Goal: Contribute content

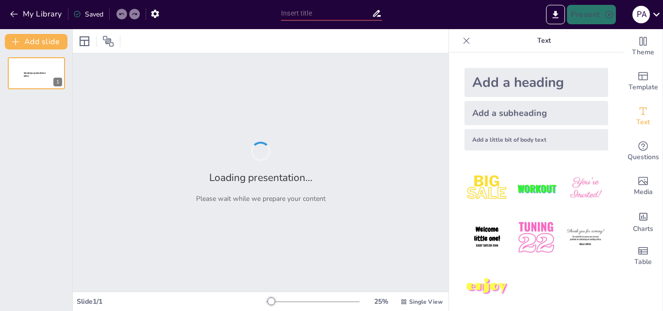
type input "[PERSON_NAME]: La Fuga Silenciosa de Tu Presupuesto"
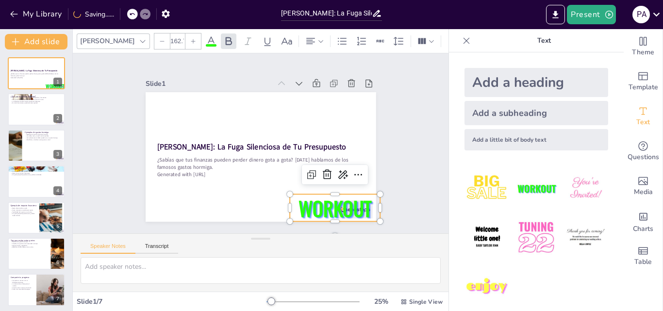
click at [385, 132] on div "Slide 1 Gastos Hormiga: La Fuga Silenciosa de Tu Presupuesto ¿Sabías que tus fi…" at bounding box center [261, 143] width 285 height 157
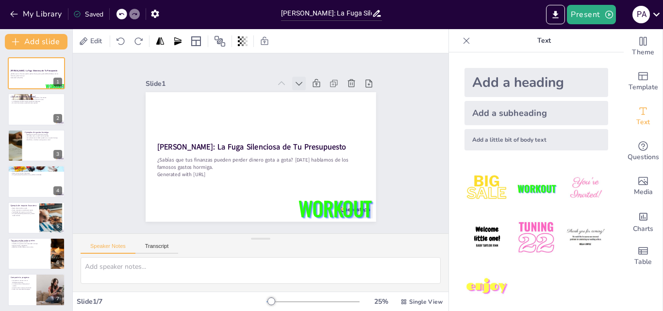
click at [294, 81] on icon at bounding box center [299, 84] width 10 height 10
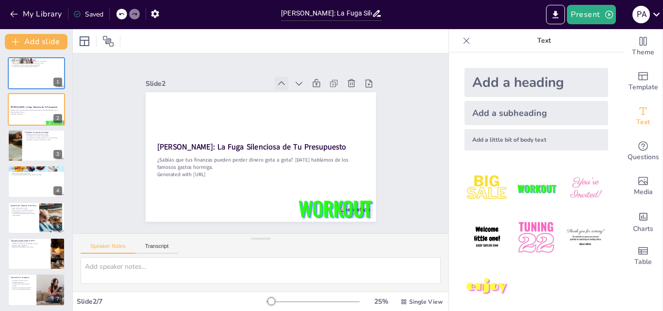
click at [275, 78] on div at bounding box center [282, 84] width 14 height 14
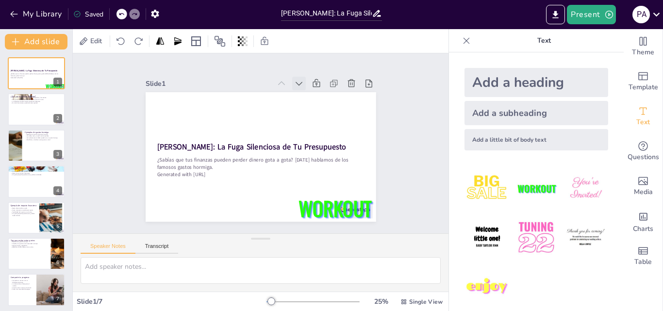
click at [292, 85] on div at bounding box center [299, 84] width 14 height 14
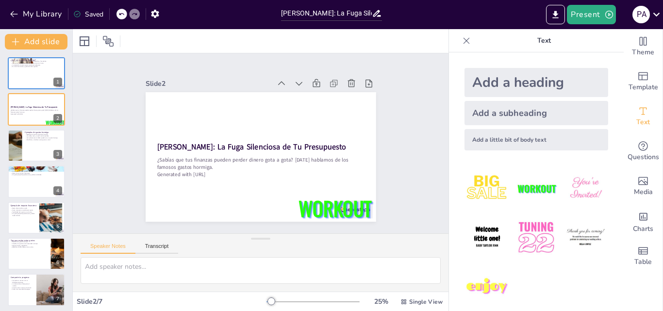
click at [292, 85] on div at bounding box center [299, 84] width 14 height 14
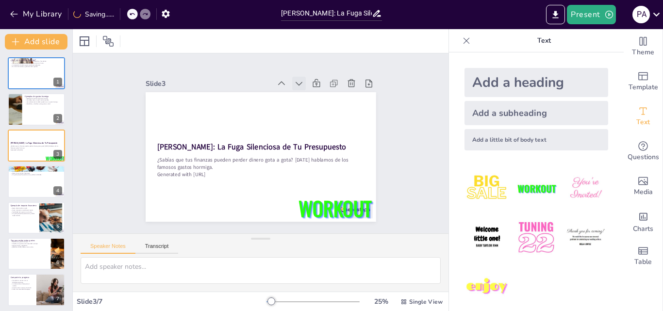
click at [294, 85] on icon at bounding box center [299, 84] width 10 height 10
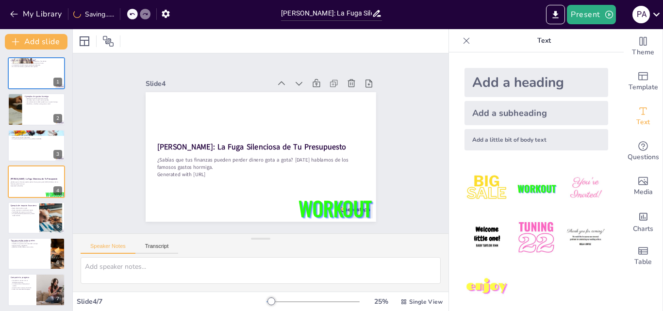
click at [294, 85] on icon at bounding box center [299, 84] width 10 height 10
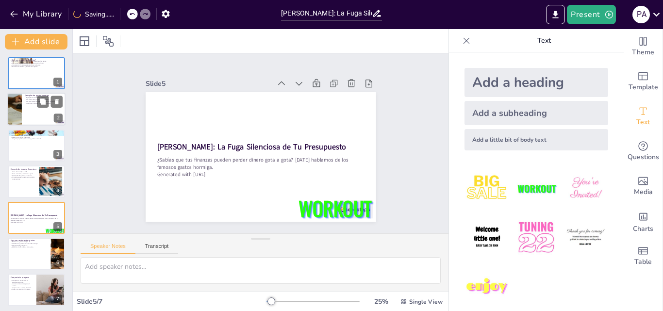
click at [19, 99] on div at bounding box center [14, 109] width 58 height 33
type textarea "Conocer ejemplos específicos de gastos hormiga nos ayuda a identificarlos en nu…"
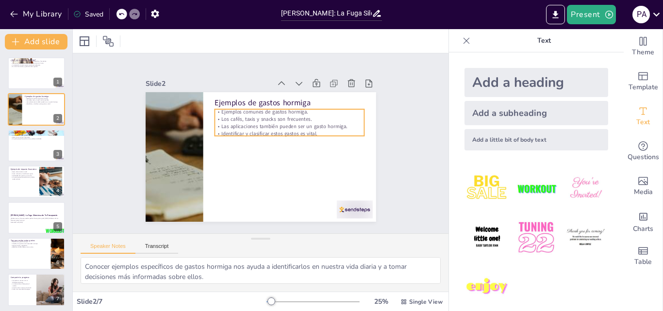
click at [275, 121] on p "Las aplicaciones también pueden ser un gasto hormiga." at bounding box center [292, 129] width 150 height 23
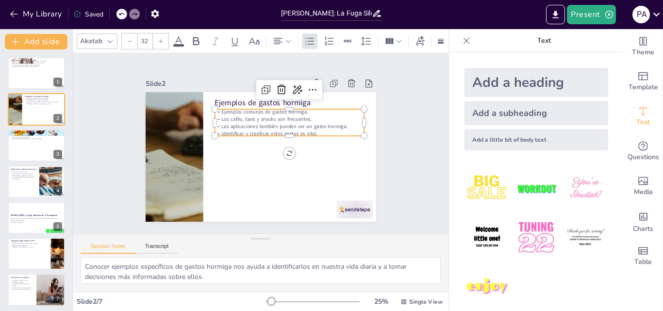
click at [162, 39] on icon at bounding box center [161, 41] width 6 height 6
click at [163, 39] on icon at bounding box center [161, 41] width 6 height 6
click at [163, 38] on icon at bounding box center [161, 41] width 6 height 6
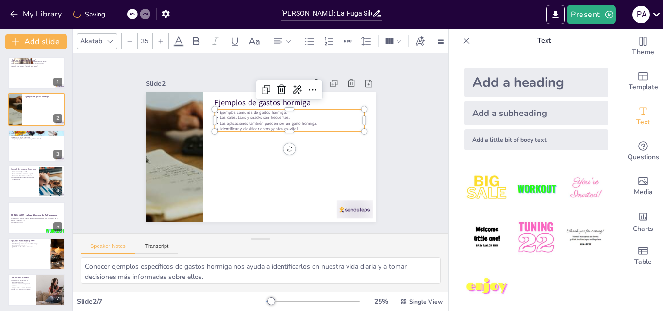
click at [163, 38] on icon at bounding box center [161, 41] width 6 height 6
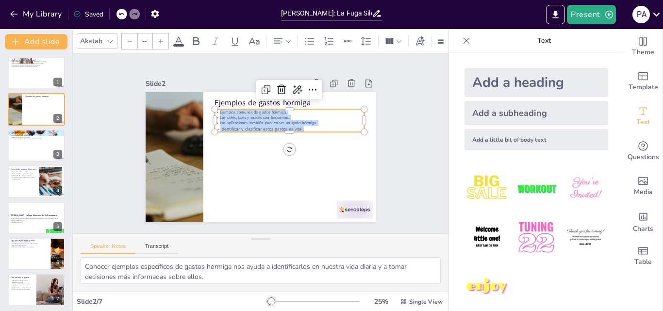
drag, startPoint x: 310, startPoint y: 123, endPoint x: 212, endPoint y: 109, distance: 99.1
click at [216, 109] on div "Ejemplos comunes de gastos hormiga. Los cafés, taxis y snacks son frecuentes. L…" at bounding box center [292, 124] width 152 height 38
click at [165, 42] on div at bounding box center [161, 42] width 16 height 16
click at [165, 41] on div at bounding box center [161, 42] width 16 height 16
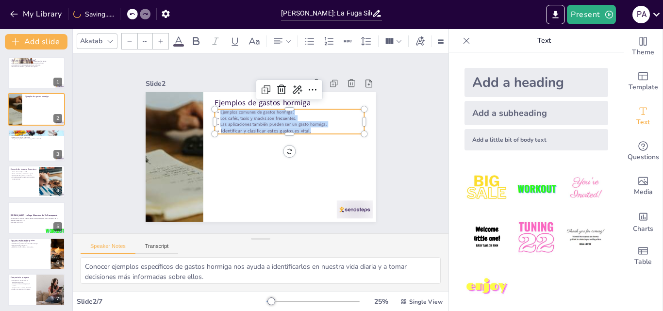
click at [164, 41] on div at bounding box center [161, 42] width 16 height 16
click at [163, 42] on div at bounding box center [161, 42] width 16 height 16
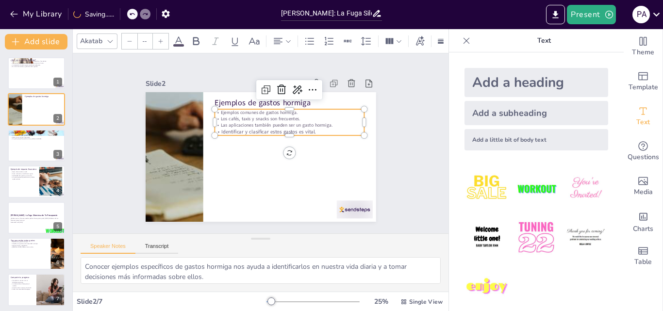
click at [163, 42] on div at bounding box center [161, 42] width 16 height 16
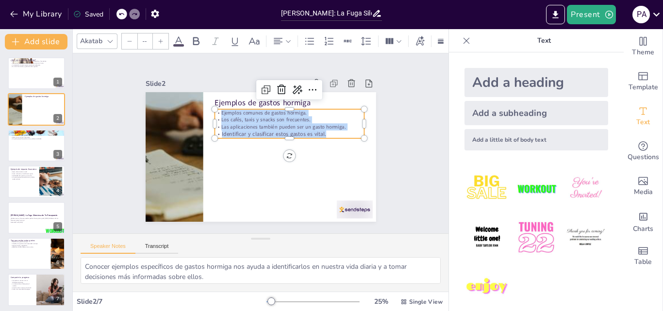
click at [163, 42] on div at bounding box center [161, 42] width 16 height 16
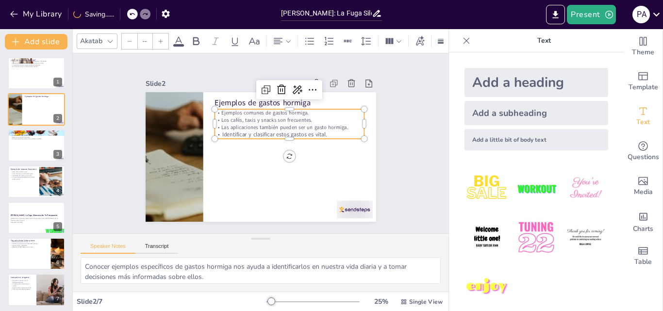
click at [163, 42] on div at bounding box center [161, 42] width 16 height 16
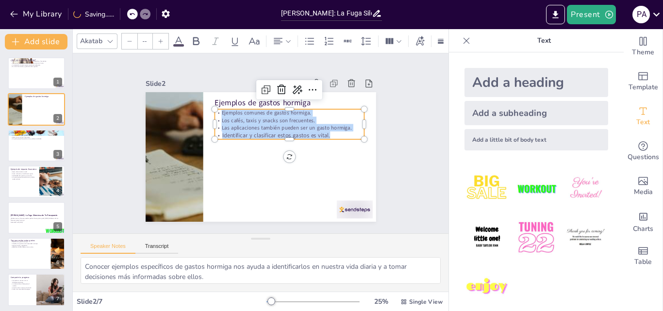
click at [163, 42] on div at bounding box center [161, 42] width 16 height 16
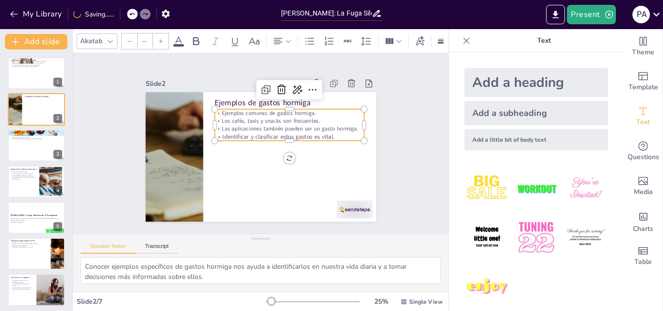
click at [163, 42] on div at bounding box center [161, 42] width 16 height 16
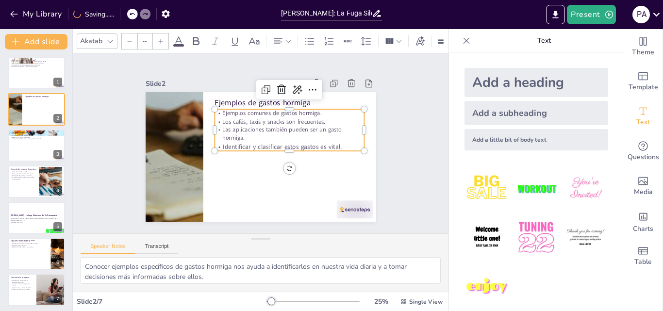
click at [163, 42] on div at bounding box center [161, 42] width 16 height 16
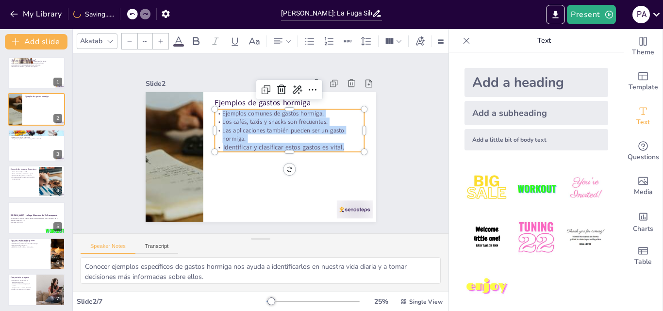
click at [163, 42] on div at bounding box center [161, 42] width 16 height 16
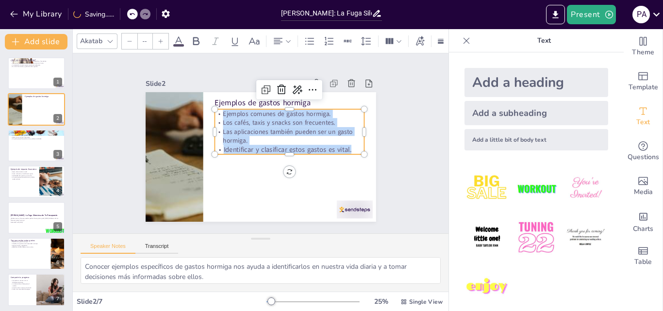
click at [163, 42] on div at bounding box center [161, 42] width 16 height 16
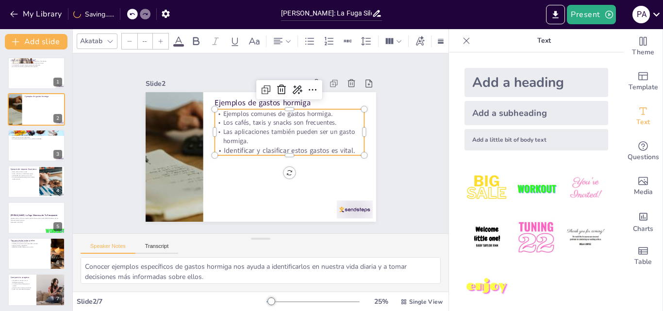
click at [163, 42] on div at bounding box center [161, 42] width 16 height 16
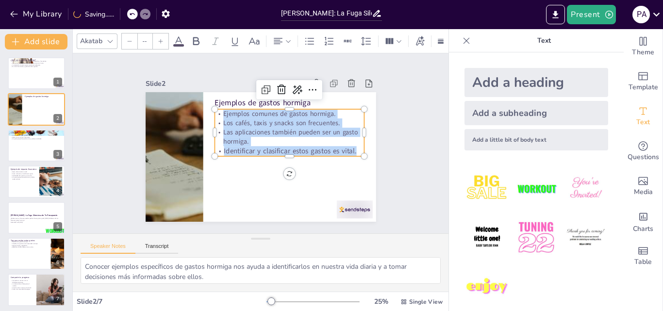
click at [163, 42] on div at bounding box center [161, 42] width 16 height 16
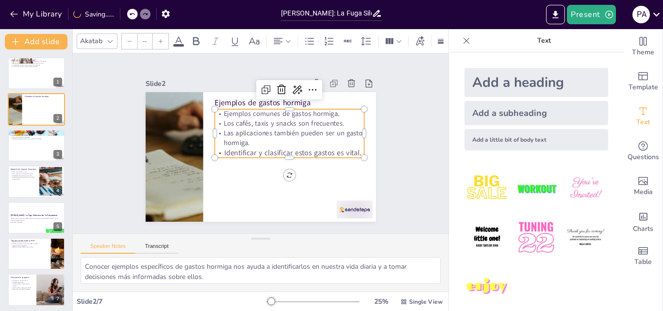
click at [163, 42] on div at bounding box center [161, 42] width 16 height 16
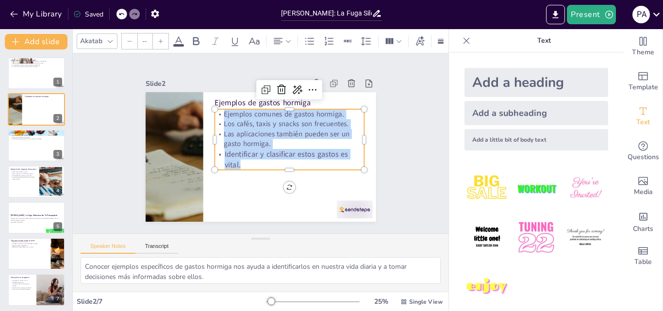
click at [491, 76] on div "Add a heading" at bounding box center [537, 82] width 144 height 29
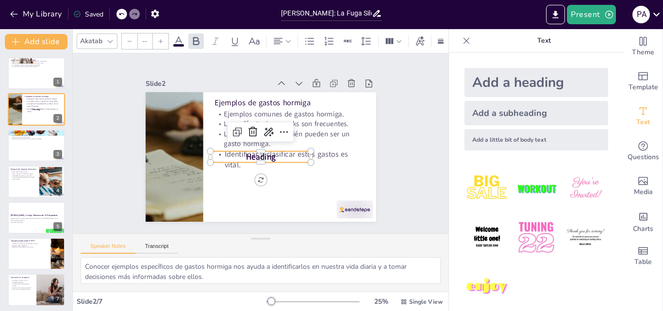
type input "68"
